Goal: Task Accomplishment & Management: Manage account settings

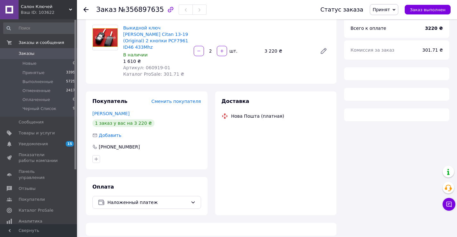
scroll to position [56, 0]
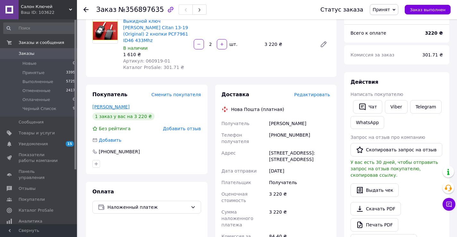
click at [106, 104] on link "[PERSON_NAME]" at bounding box center [110, 106] width 37 height 5
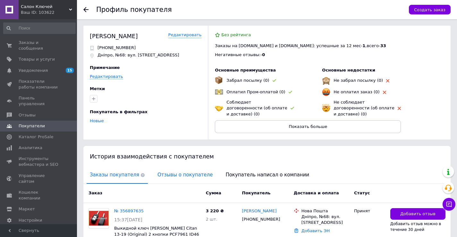
click at [165, 168] on span "Отзывы о покупателе" at bounding box center [185, 175] width 62 height 16
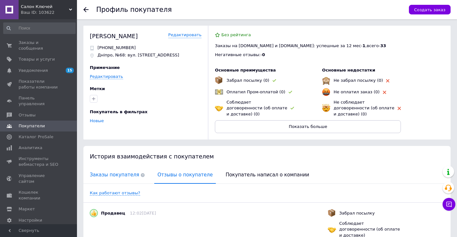
click at [120, 167] on span "Заказы покупателя" at bounding box center [117, 175] width 61 height 16
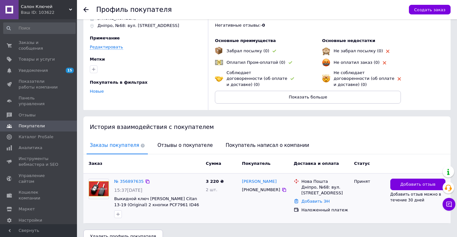
scroll to position [36, 0]
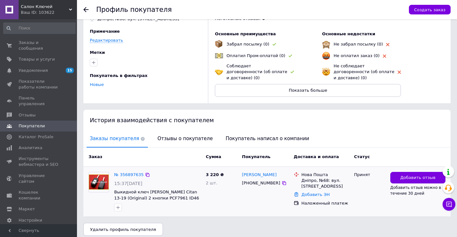
drag, startPoint x: 239, startPoint y: 168, endPoint x: 276, endPoint y: 170, distance: 36.6
click at [276, 170] on div "№ 356897635 15:37[DATE] Выкидной ключ [PERSON_NAME] Citan 13-19 (Original) 2 кн…" at bounding box center [267, 191] width 362 height 45
drag, startPoint x: 277, startPoint y: 169, endPoint x: 243, endPoint y: 168, distance: 34.3
click at [243, 171] on div "[PERSON_NAME]" at bounding box center [266, 174] width 48 height 7
click at [26, 41] on span "Заказы и сообщения" at bounding box center [39, 46] width 41 height 12
